Goal: Use online tool/utility

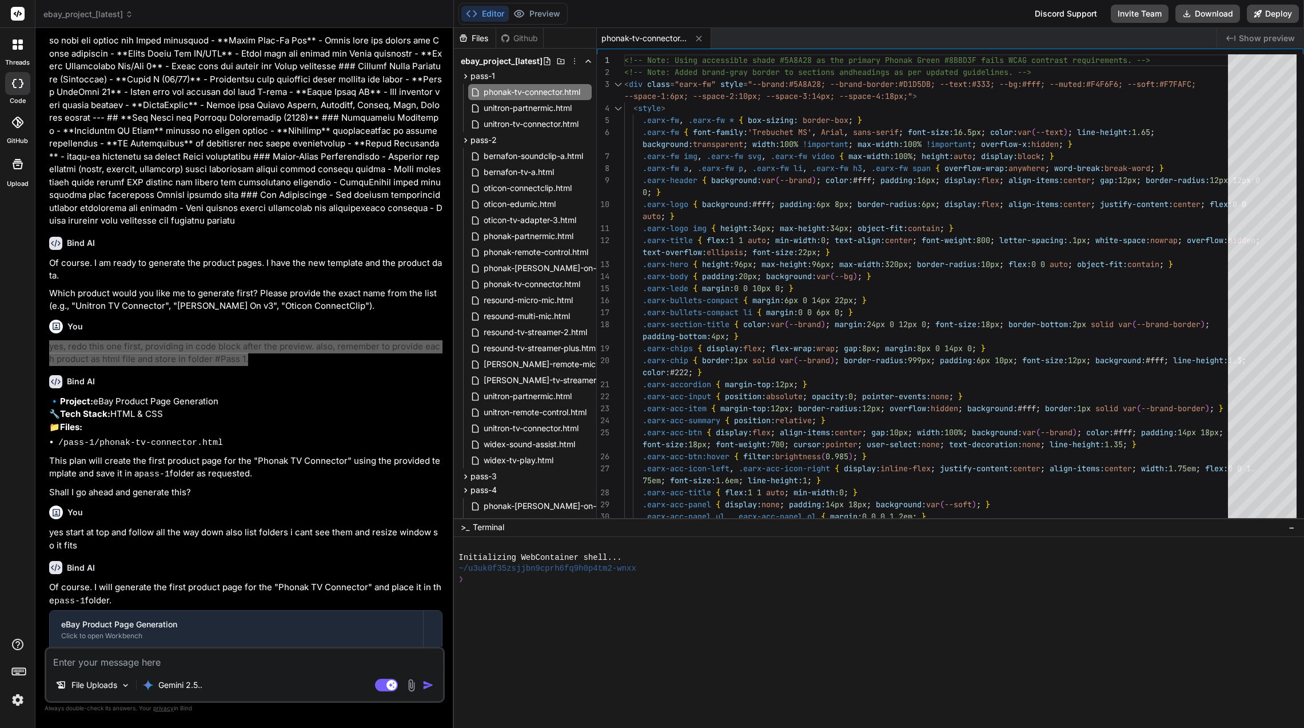
scroll to position [105, 0]
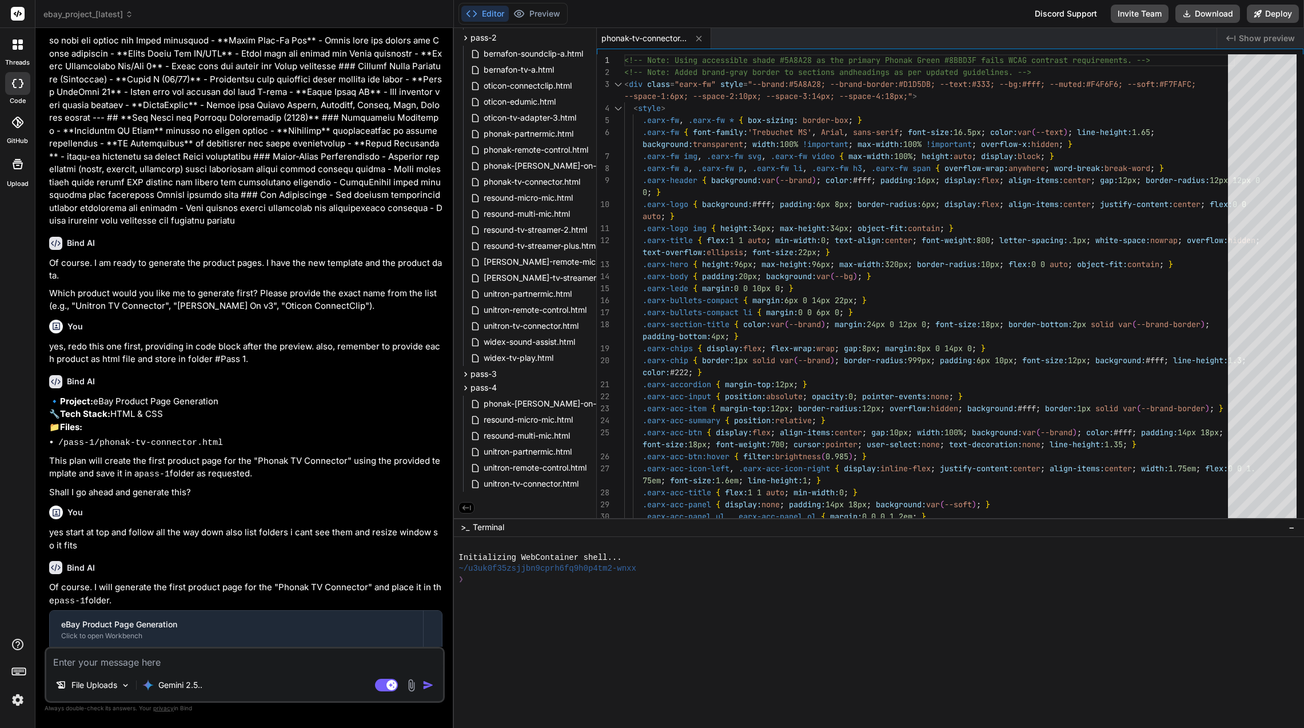
paste textarea "Lor Ipsumd Sitam Co ad e seddoeiu temporinci utlabore et dolorem aliquae adm ve…"
type textarea "Lor Ipsumd Sitam Co ad e seddoeiu temporinci utlabore et dolorem aliquae adm ve…"
type textarea "x"
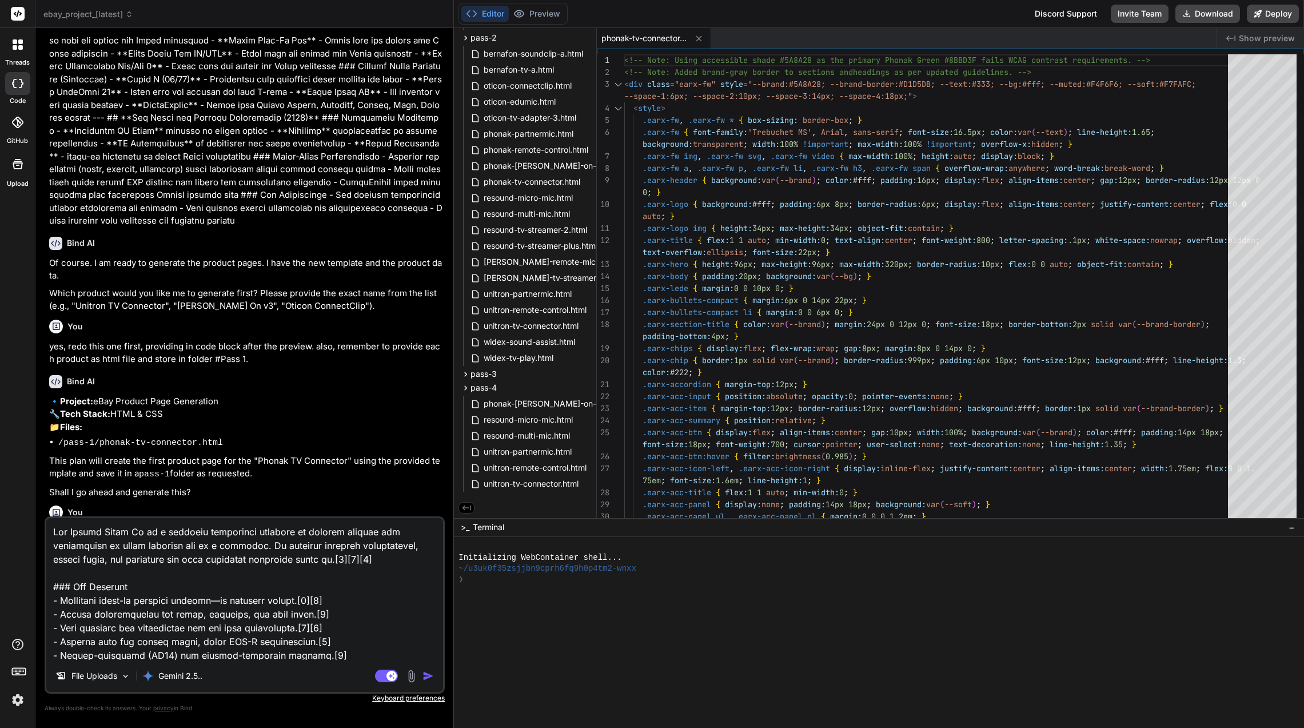
scroll to position [701, 0]
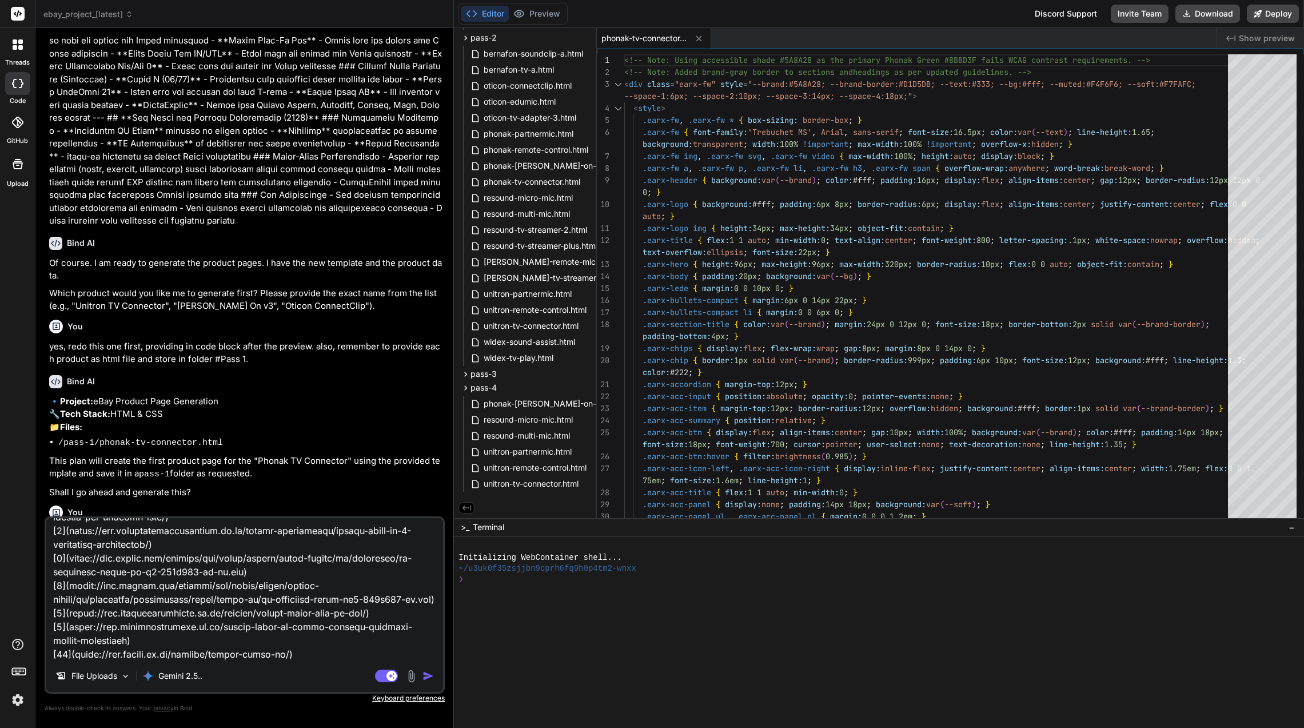
type textarea "Lor Ipsumd Sitam Co ad e seddoeiu temporinci utlabore et dolorem aliquae adm ve…"
click at [431, 676] on img "button" at bounding box center [427, 675] width 11 height 11
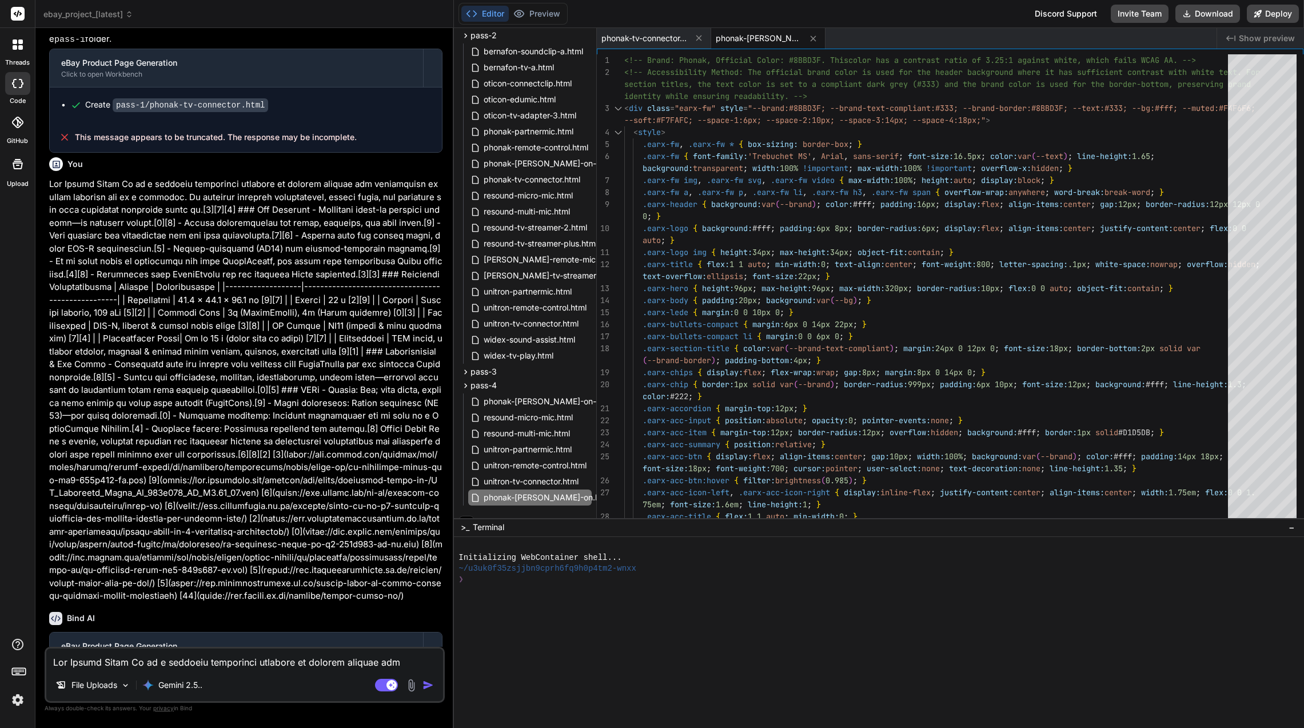
scroll to position [4864, 0]
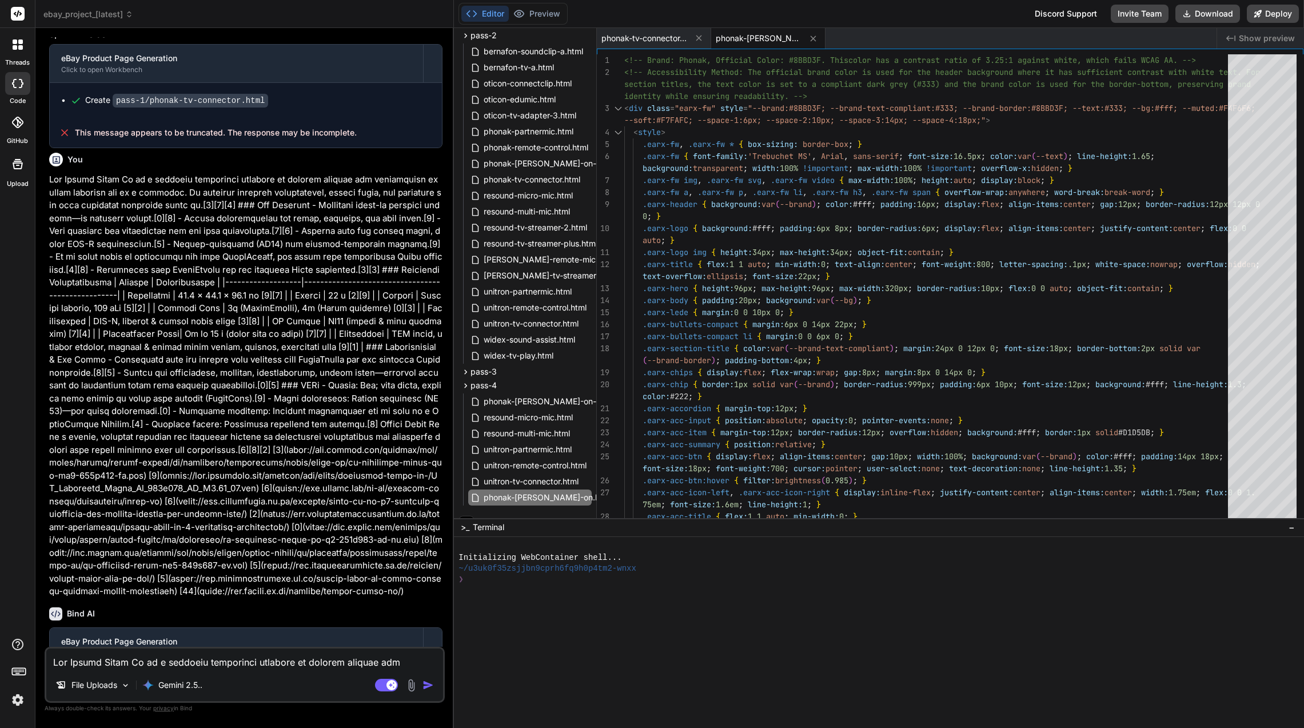
click at [1206, 17] on button "Download" at bounding box center [1207, 14] width 65 height 18
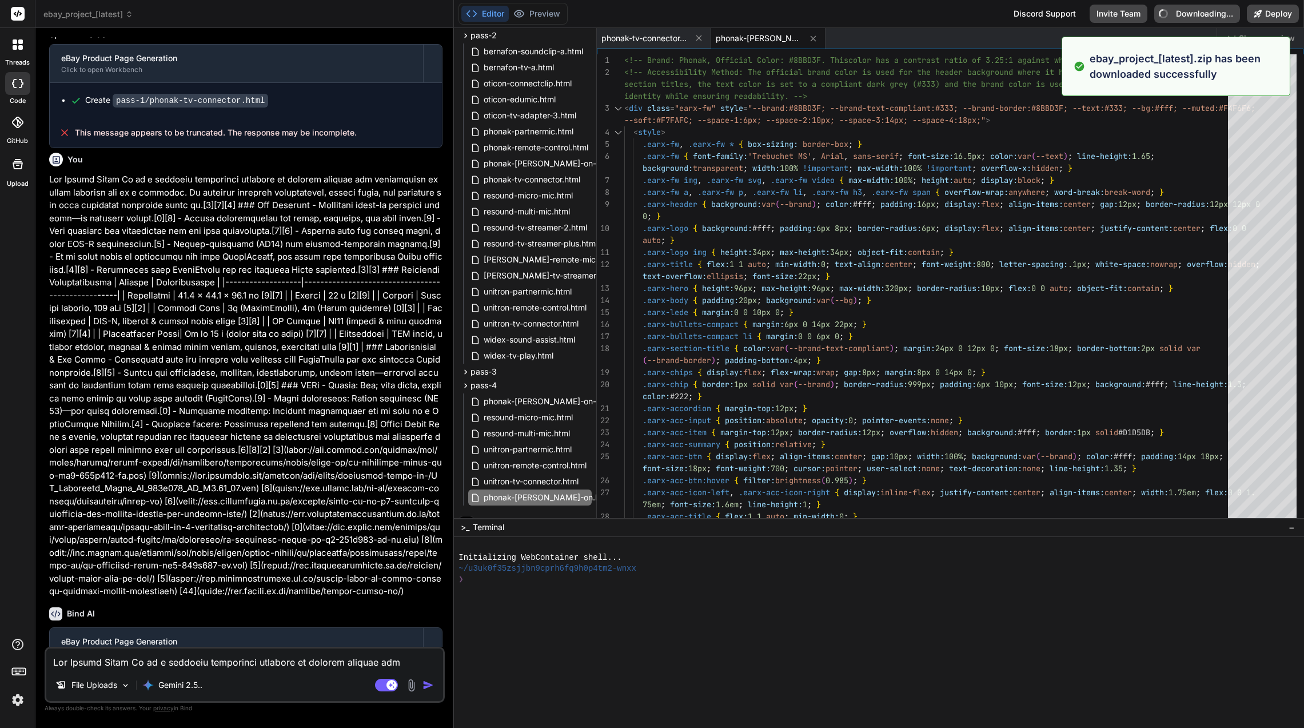
type textarea "x"
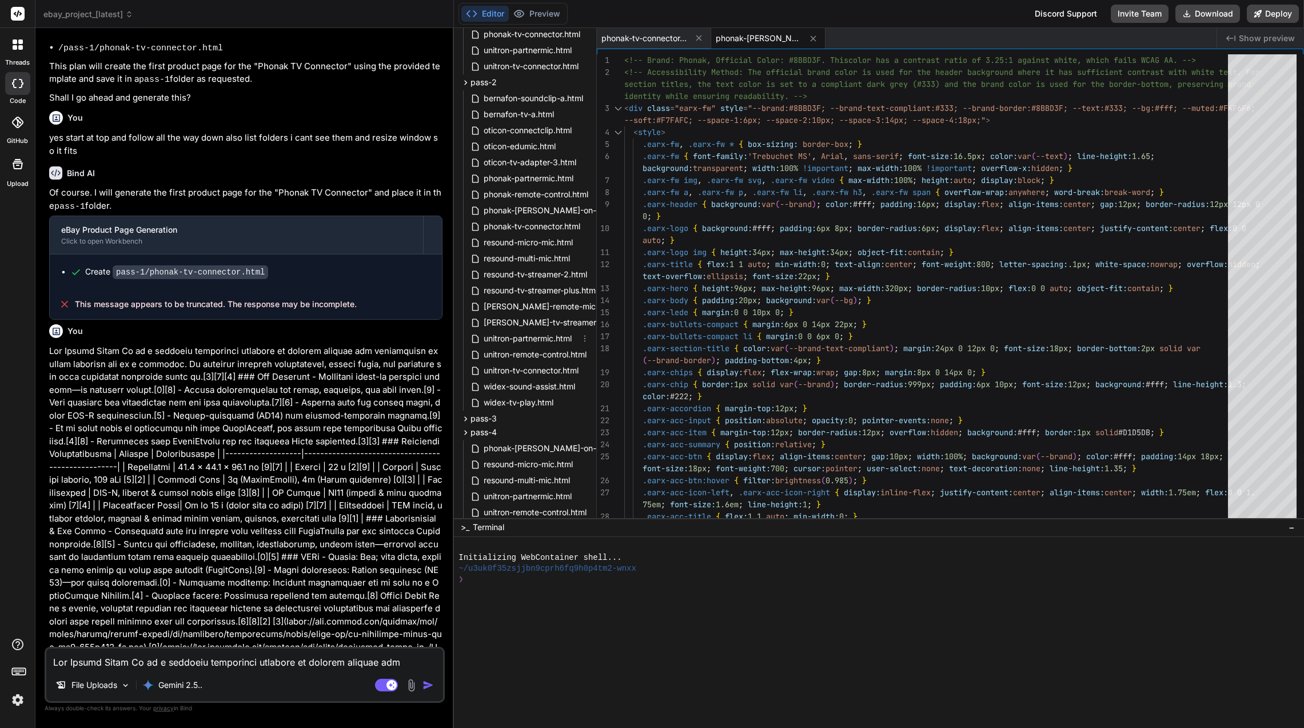
scroll to position [121, 0]
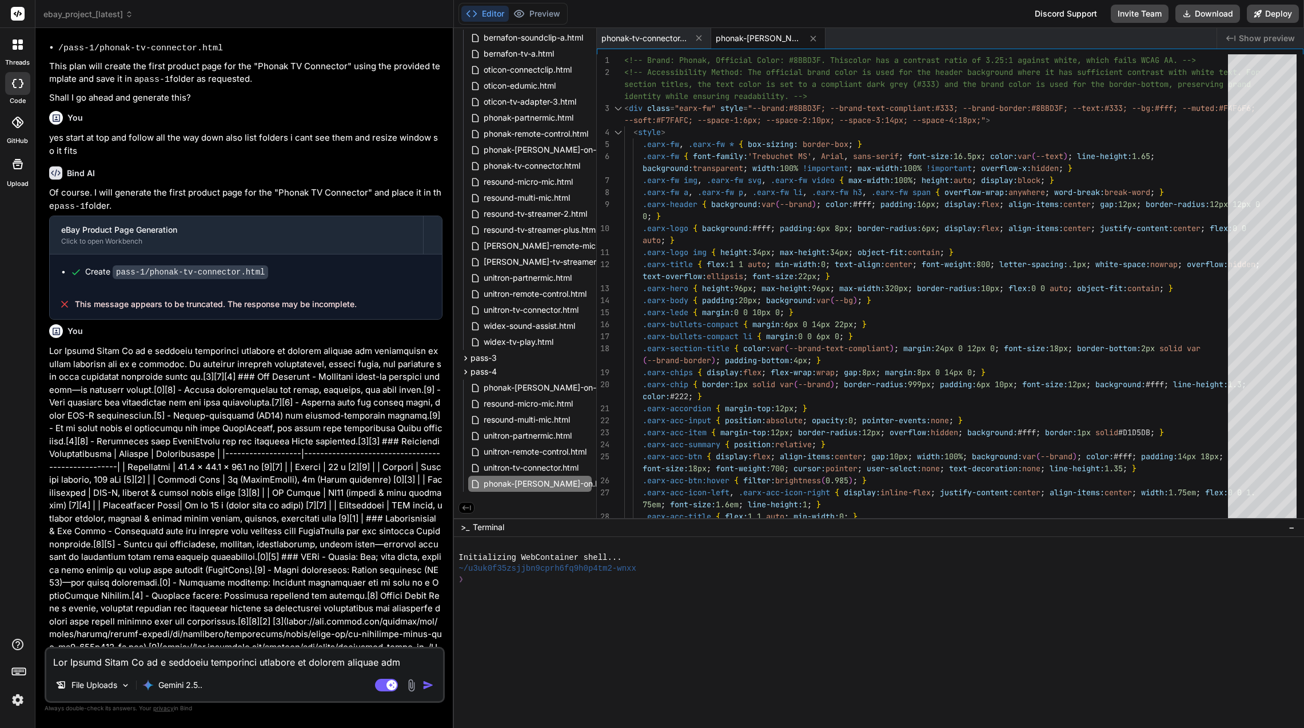
click at [543, 386] on span "phonak-[PERSON_NAME]-on-in.html" at bounding box center [551, 388] width 139 height 14
type textarea "</div> </div>"
click at [561, 481] on span "phonak-[PERSON_NAME]-on.html" at bounding box center [547, 484] width 130 height 14
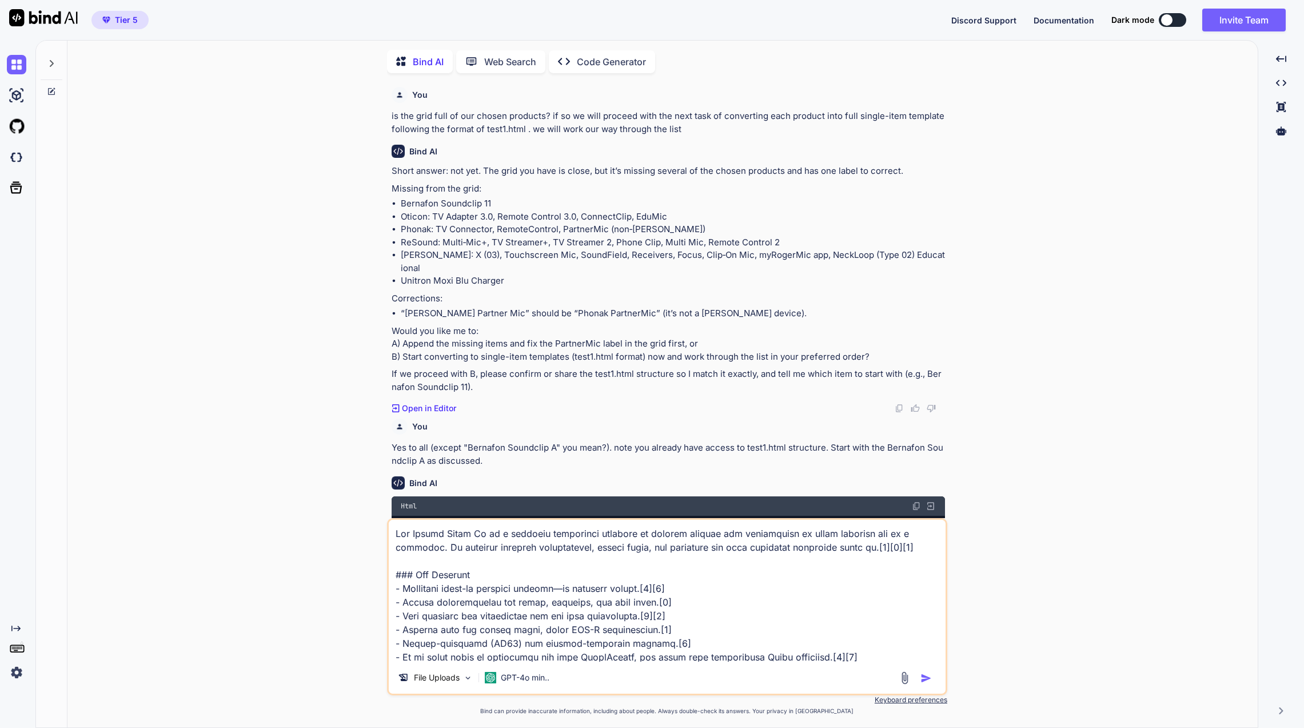
type textarea "x"
